Goal: Use online tool/utility

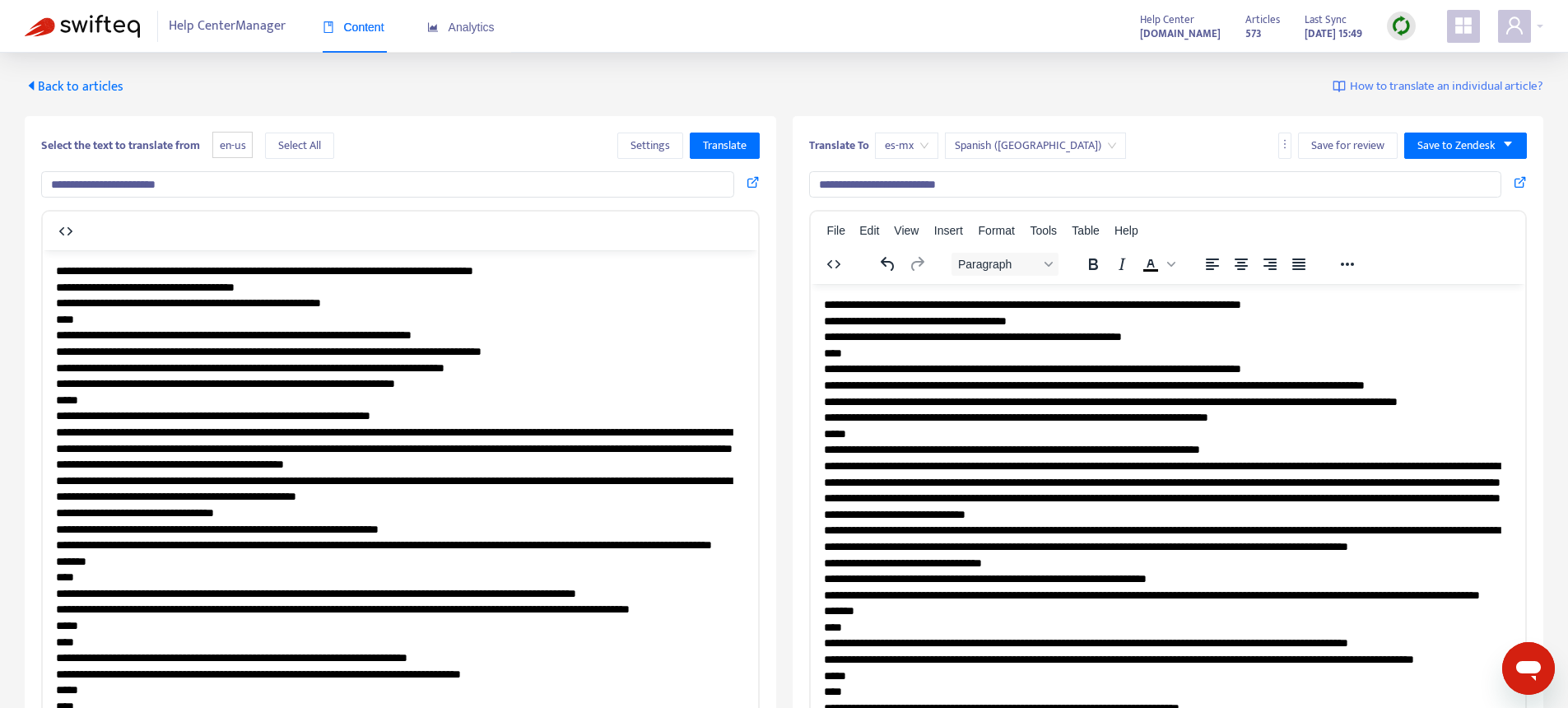
click at [76, 87] on span "Back to articles" at bounding box center [74, 87] width 99 height 22
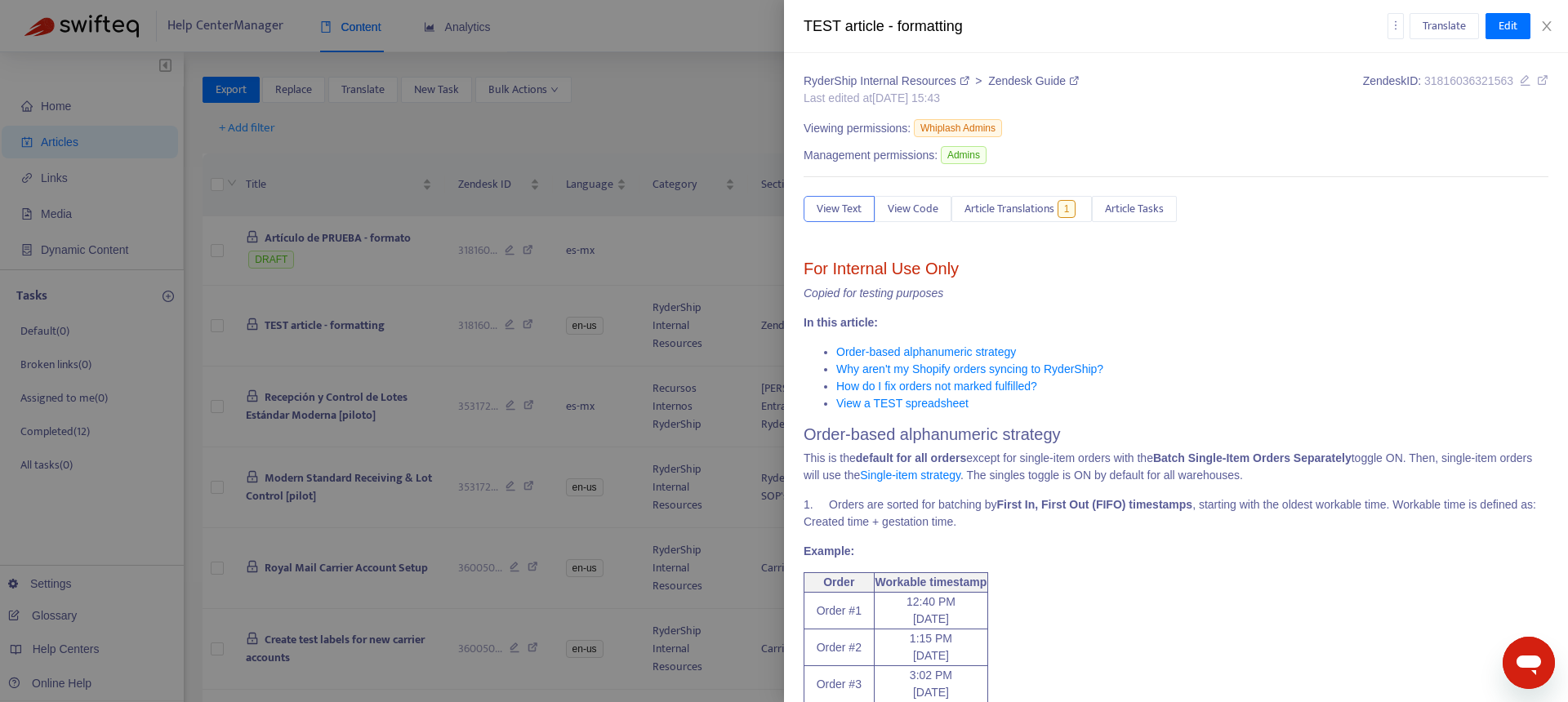
click at [643, 114] on div at bounding box center [784, 351] width 1568 height 702
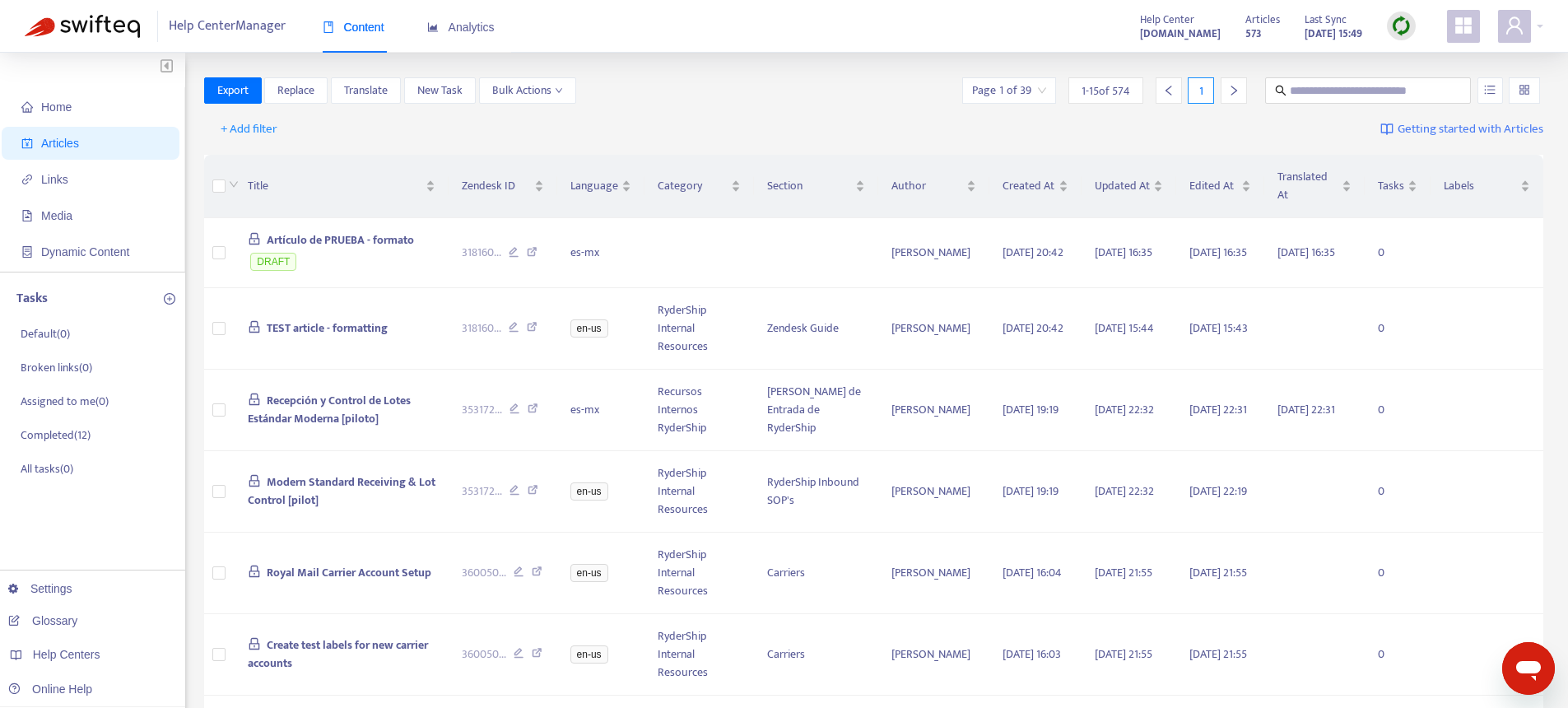
click at [1398, 17] on img at bounding box center [1401, 26] width 21 height 21
click at [1412, 56] on link "Quick Sync" at bounding box center [1434, 59] width 70 height 19
click at [1396, 28] on img at bounding box center [1401, 26] width 21 height 21
drag, startPoint x: 1415, startPoint y: 54, endPoint x: 1408, endPoint y: 43, distance: 13.0
click at [1408, 45] on ul "Quick Sync Full Sync Learn More" at bounding box center [1435, 90] width 99 height 93
